Goal: Task Accomplishment & Management: Use online tool/utility

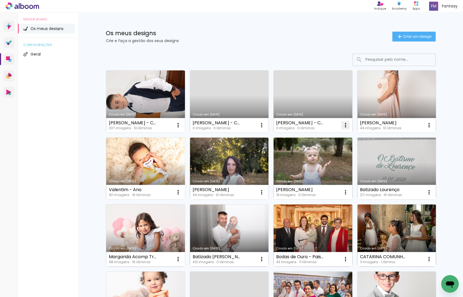
click at [347, 124] on iron-icon at bounding box center [345, 125] width 7 height 7
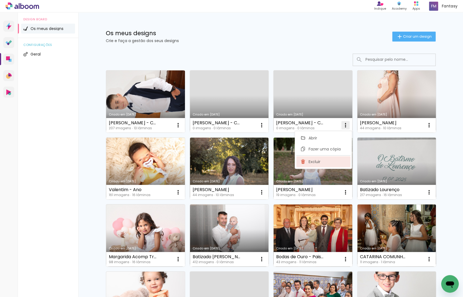
click at [333, 161] on paper-item "Excluir" at bounding box center [323, 161] width 54 height 11
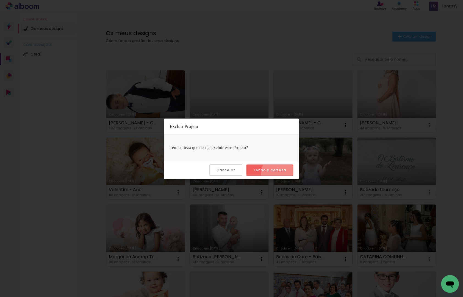
click at [279, 173] on paper-button "Tenho a certeza" at bounding box center [269, 169] width 47 height 11
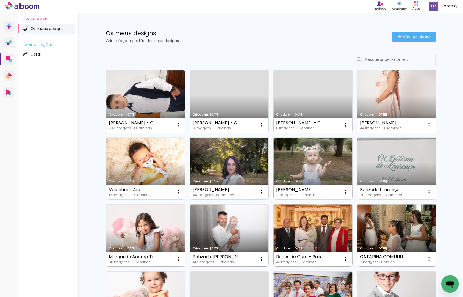
click at [386, 101] on link "Criado em [DATE]" at bounding box center [396, 101] width 79 height 62
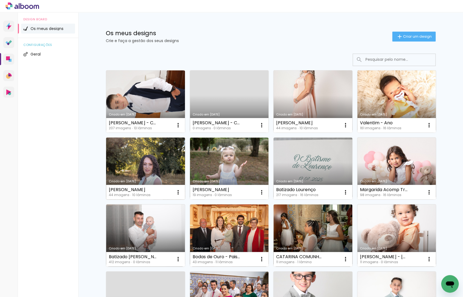
click at [165, 156] on link "Criado em [DATE]" at bounding box center [145, 168] width 79 height 62
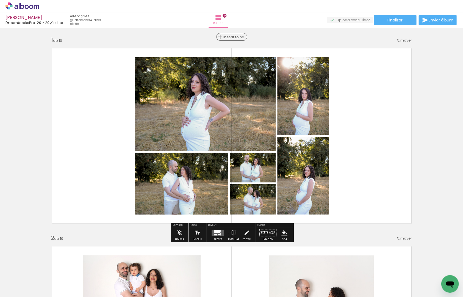
click at [235, 37] on span "Inserir folha" at bounding box center [234, 37] width 21 height 4
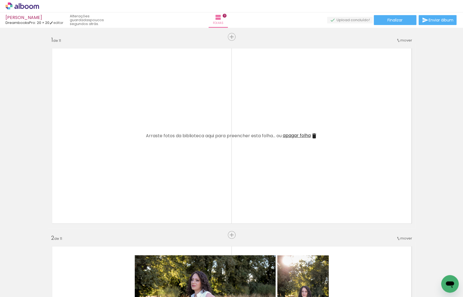
scroll to position [0, 203]
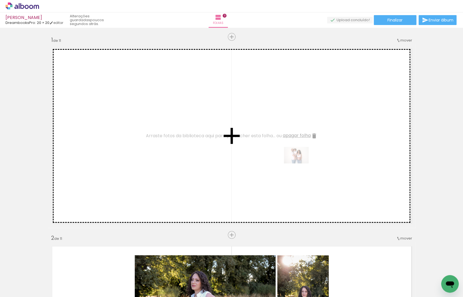
drag, startPoint x: 197, startPoint y: 279, endPoint x: 301, endPoint y: 163, distance: 154.6
click at [301, 163] on quentale-workspace at bounding box center [231, 148] width 463 height 297
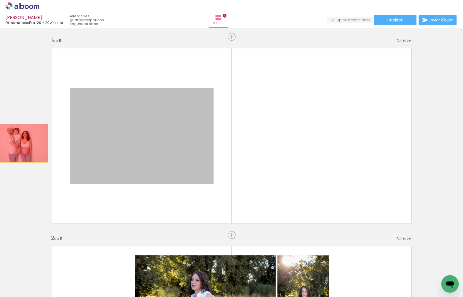
drag, startPoint x: 112, startPoint y: 140, endPoint x: 19, endPoint y: 143, distance: 93.0
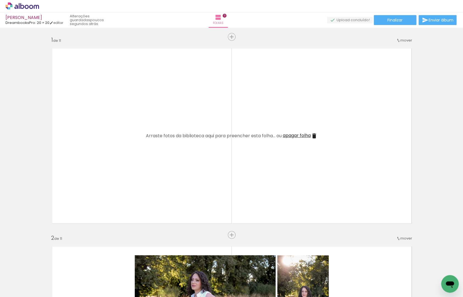
scroll to position [0, 0]
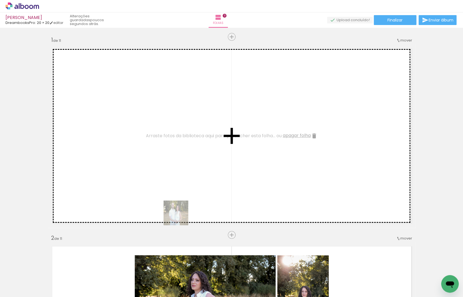
drag, startPoint x: 158, startPoint y: 280, endPoint x: 184, endPoint y: 210, distance: 75.3
click at [184, 210] on quentale-workspace at bounding box center [231, 148] width 463 height 297
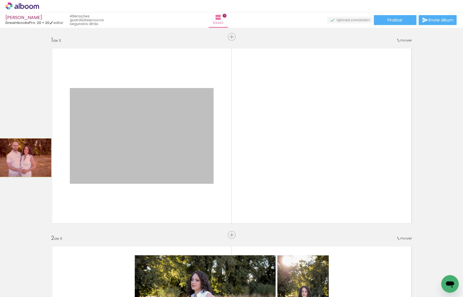
drag, startPoint x: 115, startPoint y: 159, endPoint x: 65, endPoint y: 155, distance: 49.9
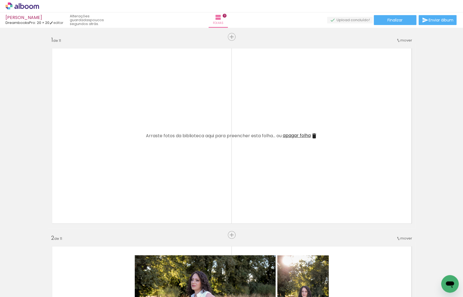
scroll to position [0, 81]
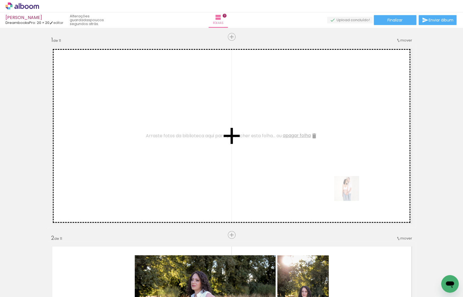
drag, startPoint x: 353, startPoint y: 276, endPoint x: 351, endPoint y: 191, distance: 85.5
click at [351, 191] on quentale-workspace at bounding box center [231, 148] width 463 height 297
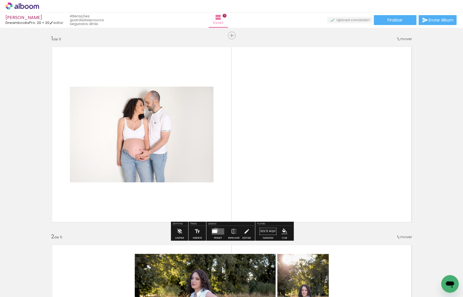
click at [214, 228] on quentale-layouter at bounding box center [218, 231] width 13 height 6
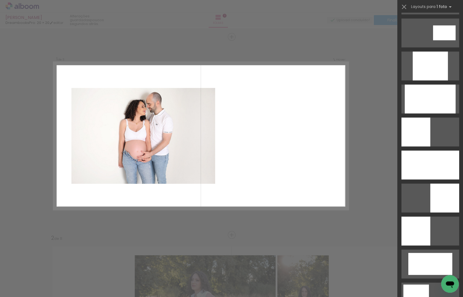
scroll to position [296, 0]
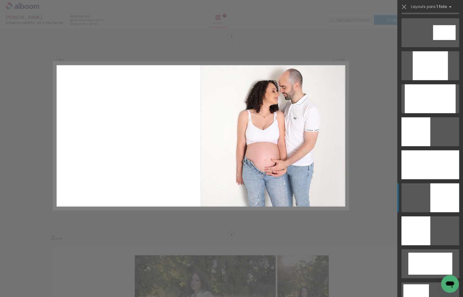
click at [443, 194] on div at bounding box center [444, 197] width 29 height 29
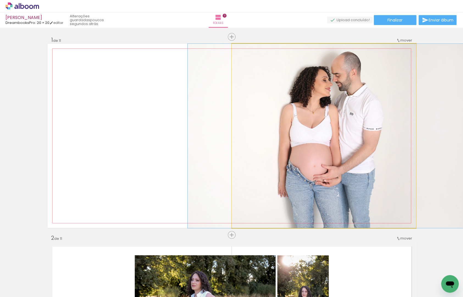
drag, startPoint x: 322, startPoint y: 162, endPoint x: 324, endPoint y: 175, distance: 13.7
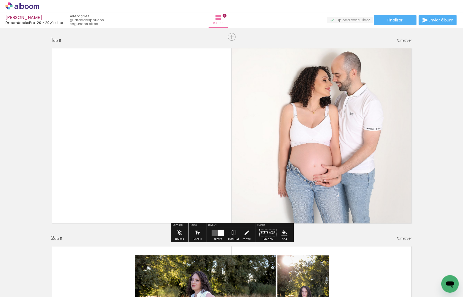
click at [282, 230] on iron-icon "color picker" at bounding box center [285, 233] width 6 height 6
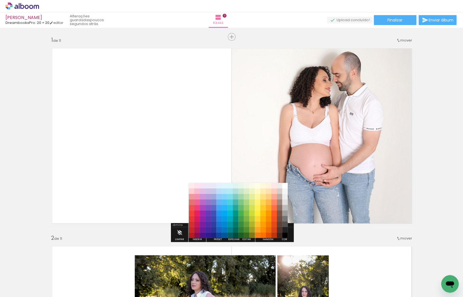
click at [279, 185] on paper-item "#efebe9" at bounding box center [279, 185] width 5 height 5
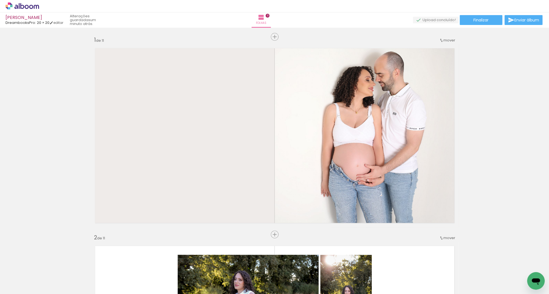
scroll to position [0, 81]
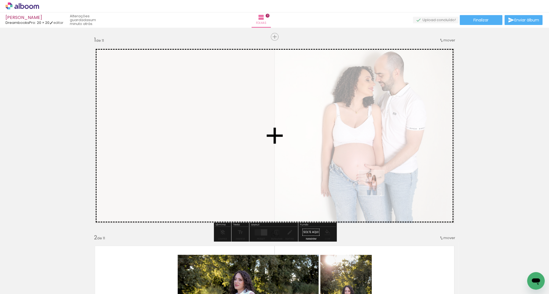
click at [376, 187] on quentale-workspace at bounding box center [274, 147] width 549 height 294
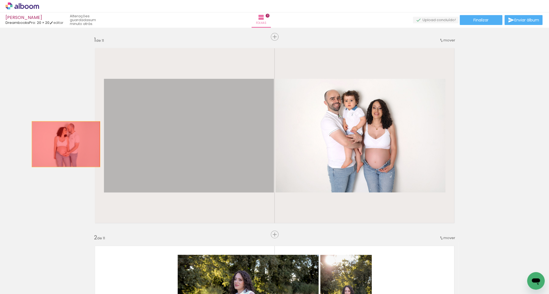
drag, startPoint x: 192, startPoint y: 141, endPoint x: 66, endPoint y: 144, distance: 126.0
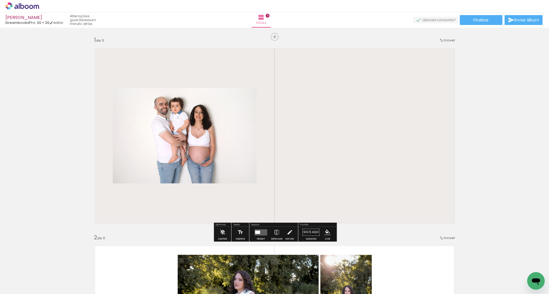
click at [259, 233] on quentale-layouter at bounding box center [261, 232] width 13 height 6
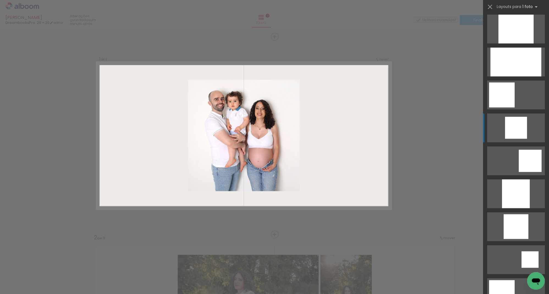
scroll to position [493, 0]
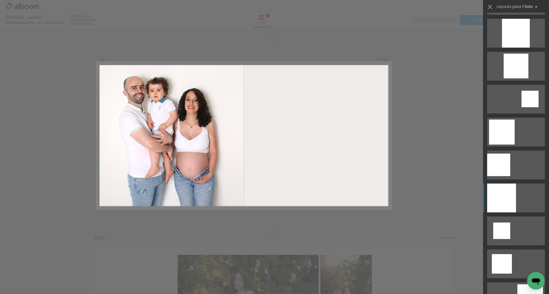
click at [463, 203] on div at bounding box center [501, 198] width 29 height 29
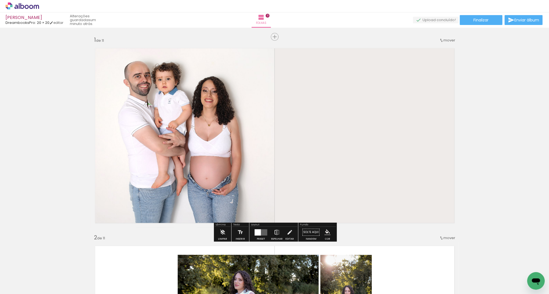
click at [274, 231] on iron-icon at bounding box center [277, 232] width 6 height 11
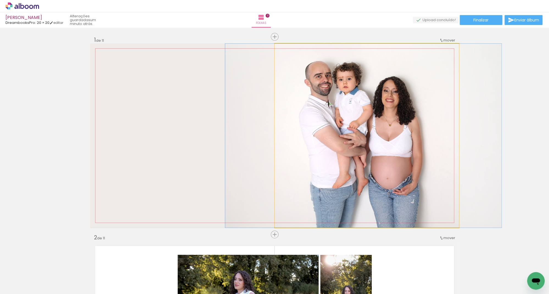
drag, startPoint x: 338, startPoint y: 163, endPoint x: 335, endPoint y: 163, distance: 3.3
click at [335, 163] on div at bounding box center [363, 136] width 276 height 184
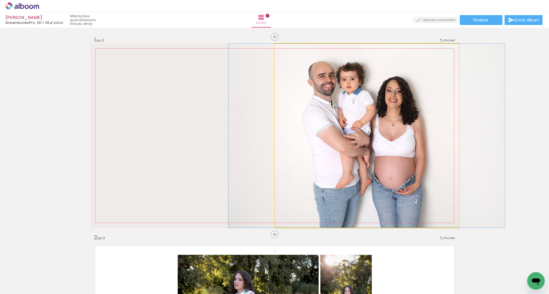
drag, startPoint x: 342, startPoint y: 156, endPoint x: 345, endPoint y: 156, distance: 3.3
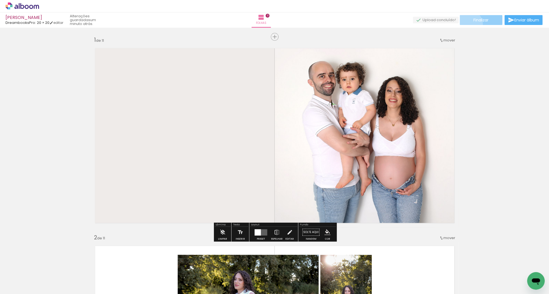
click at [463, 24] on paper-button "Finalizar" at bounding box center [481, 20] width 43 height 10
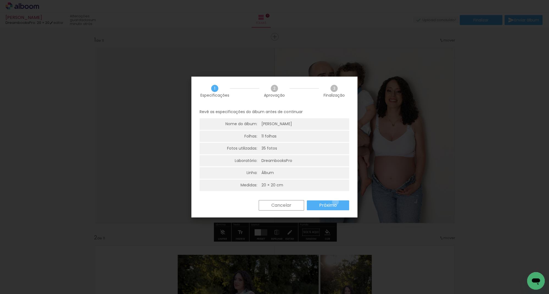
click at [335, 201] on paper-button "Próximo" at bounding box center [328, 206] width 42 height 10
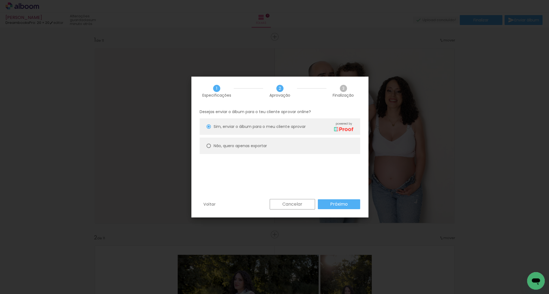
click at [264, 141] on paper-radio-button "Não, quero apenas exportar" at bounding box center [280, 146] width 161 height 16
type paper-radio-button "on"
click at [0, 0] on slot "Próximo" at bounding box center [0, 0] width 0 height 0
type input "Alta, 300 DPI"
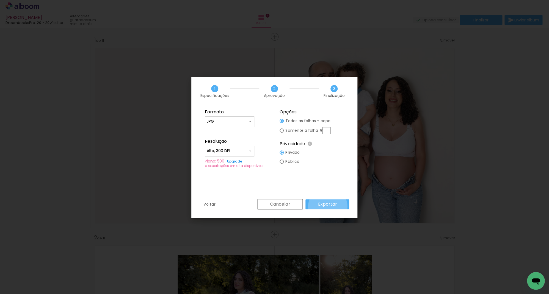
click at [0, 0] on slot "Exportar" at bounding box center [0, 0] width 0 height 0
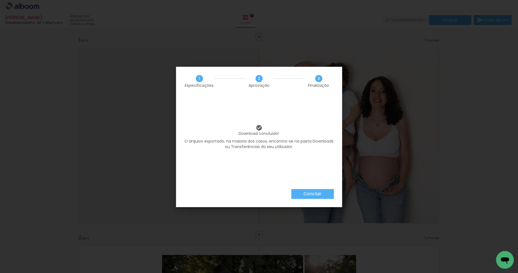
scroll to position [0, 81]
click at [322, 192] on paper-button "Concluir" at bounding box center [312, 194] width 43 height 10
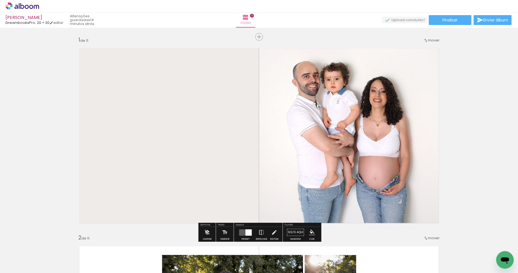
click at [33, 5] on icon at bounding box center [22, 5] width 34 height 7
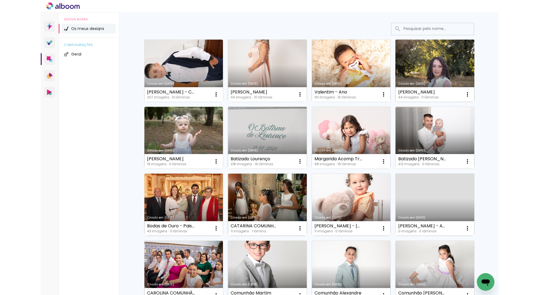
scroll to position [31, 0]
